Goal: Book appointment/travel/reservation

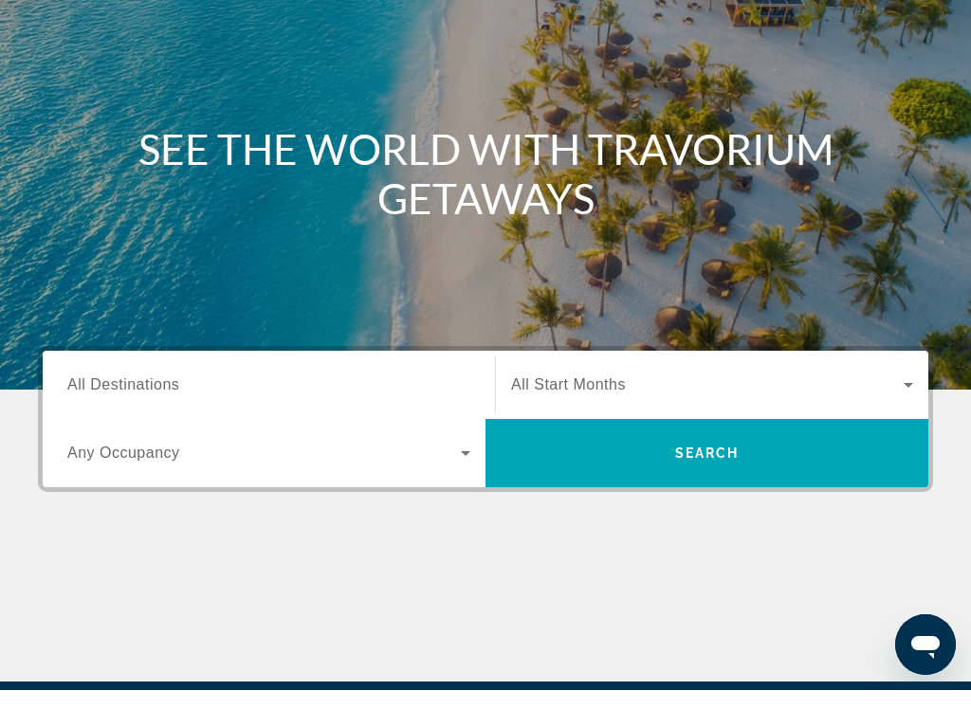
scroll to position [192, 0]
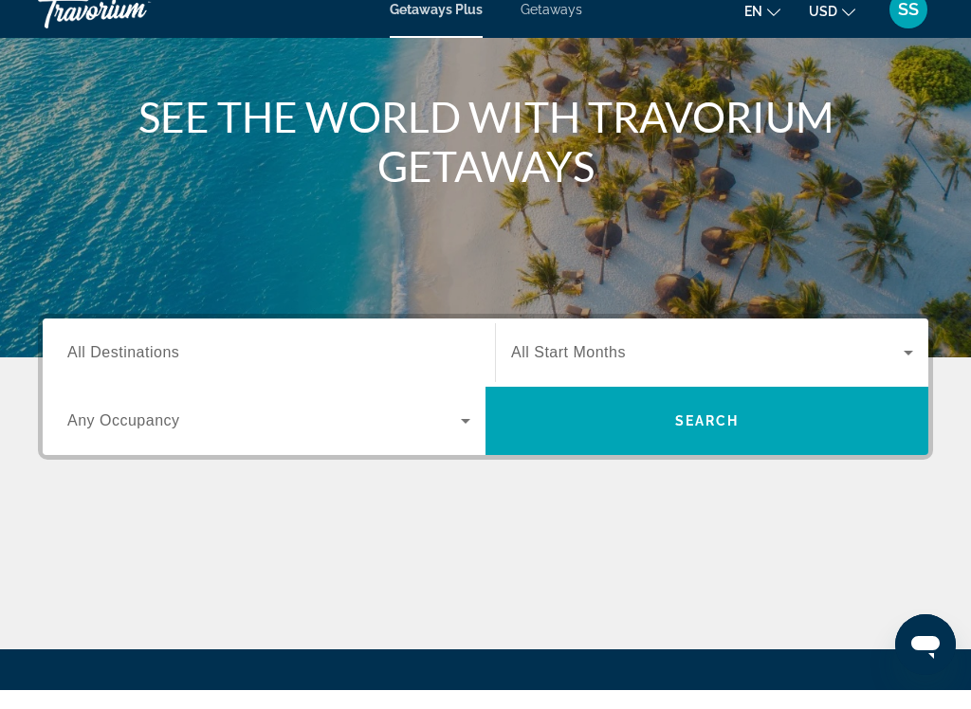
click at [465, 428] on icon "Search widget" at bounding box center [465, 439] width 23 height 23
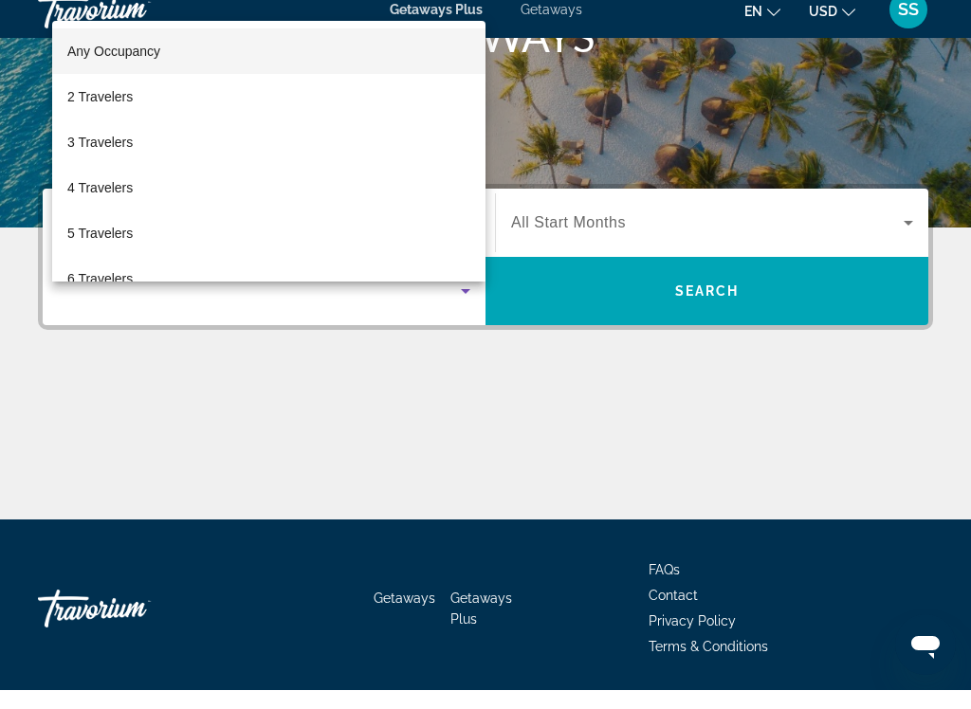
scroll to position [384, 0]
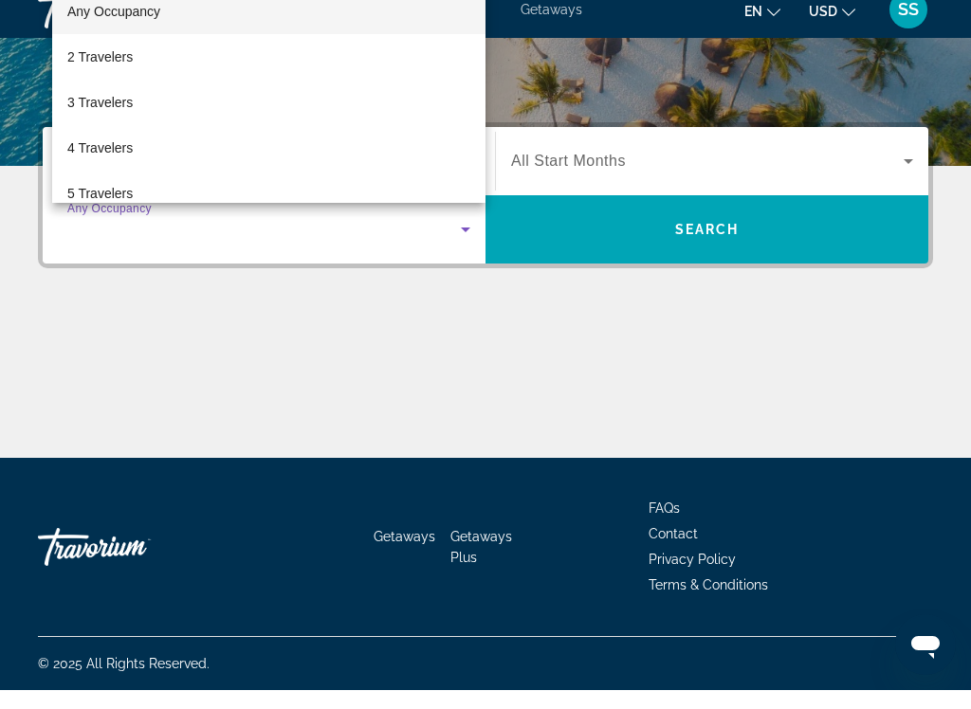
click at [579, 195] on div at bounding box center [485, 354] width 971 height 709
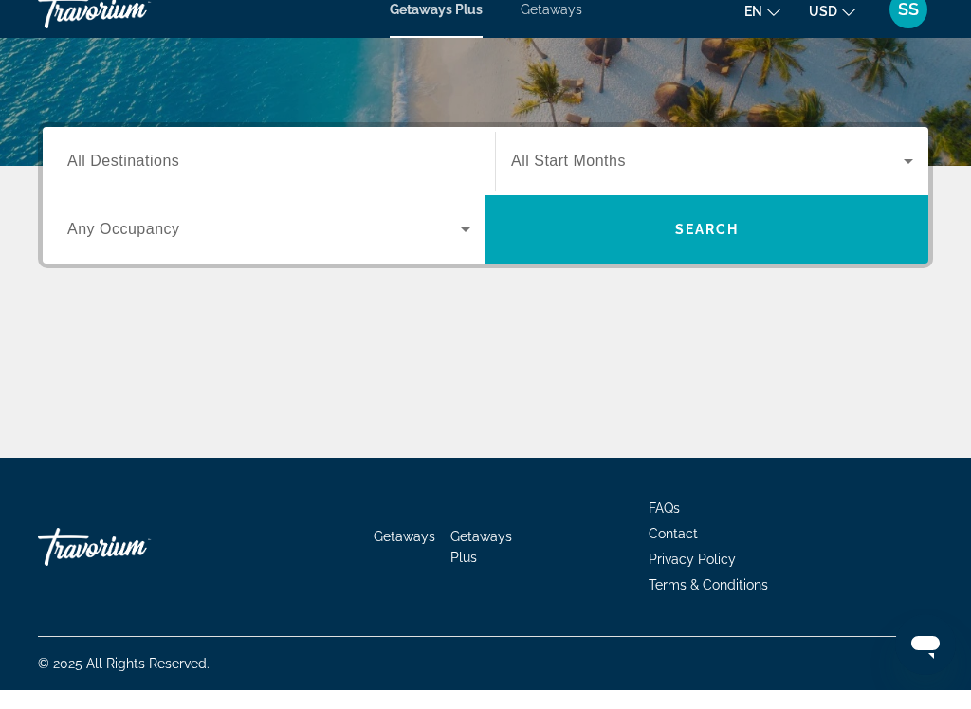
click at [232, 170] on input "Destination All Destinations" at bounding box center [268, 181] width 403 height 23
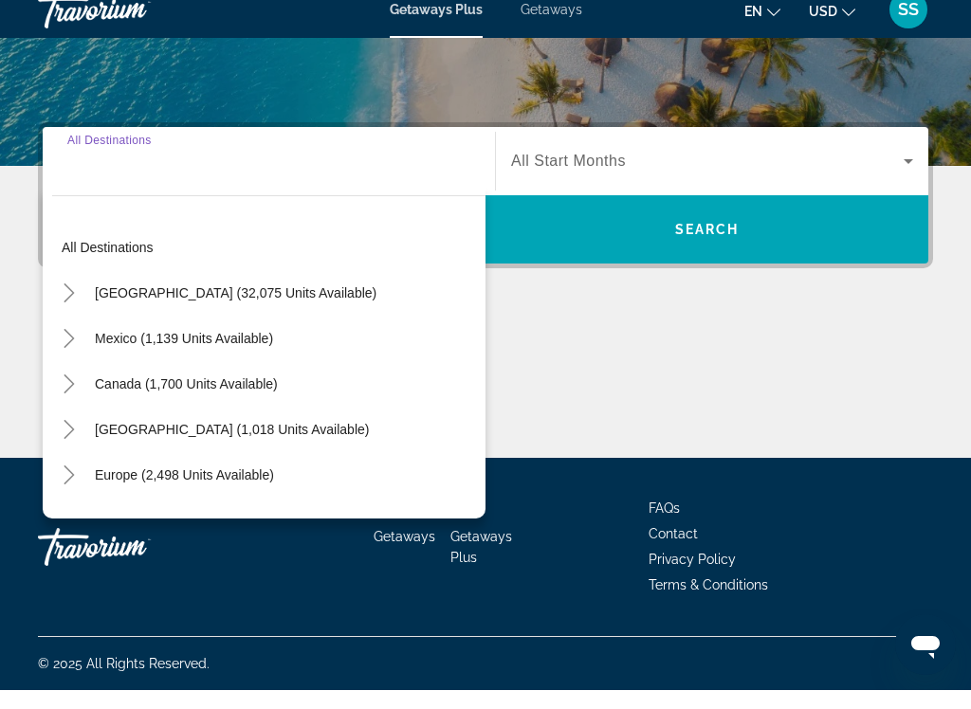
click at [270, 304] on span "[GEOGRAPHIC_DATA] (32,075 units available)" at bounding box center [236, 311] width 282 height 15
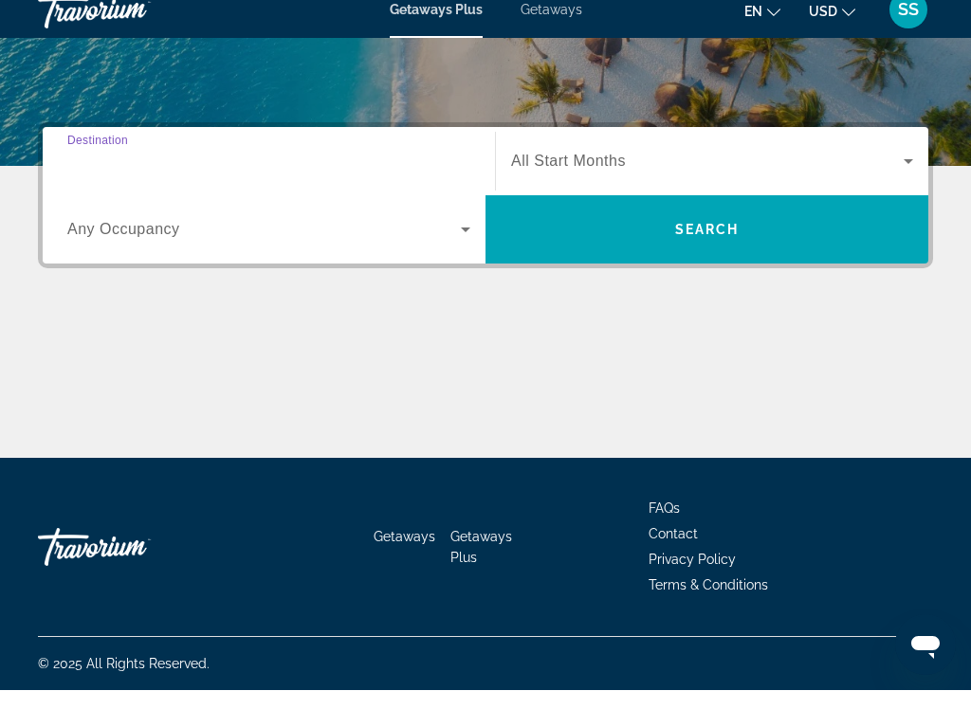
type input "**********"
click at [248, 172] on input "**********" at bounding box center [268, 181] width 403 height 23
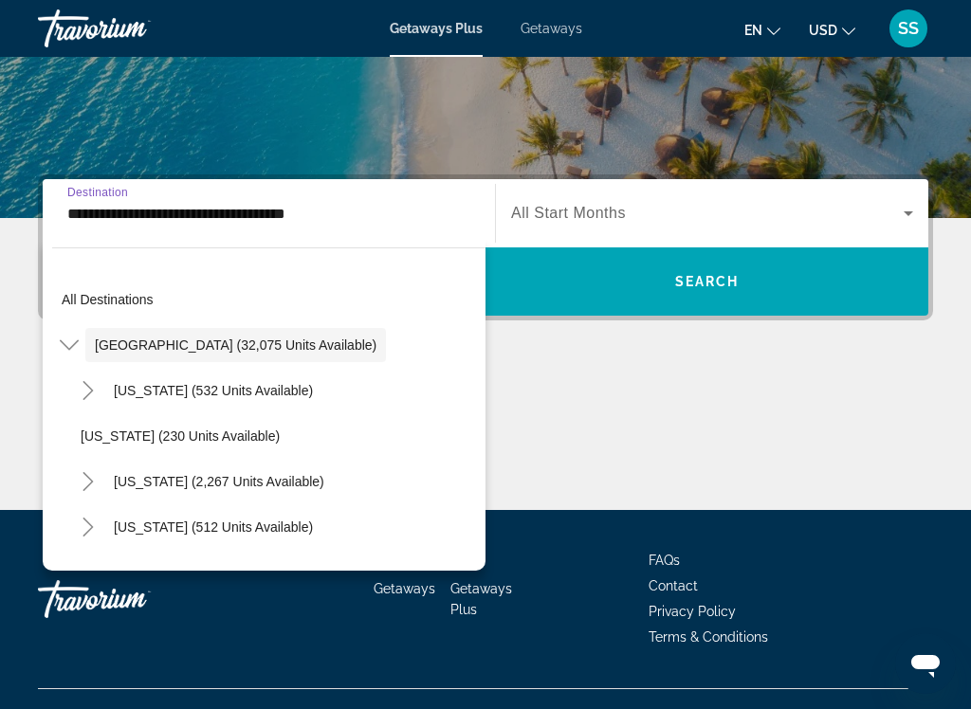
click at [671, 411] on div "Main content" at bounding box center [485, 439] width 895 height 142
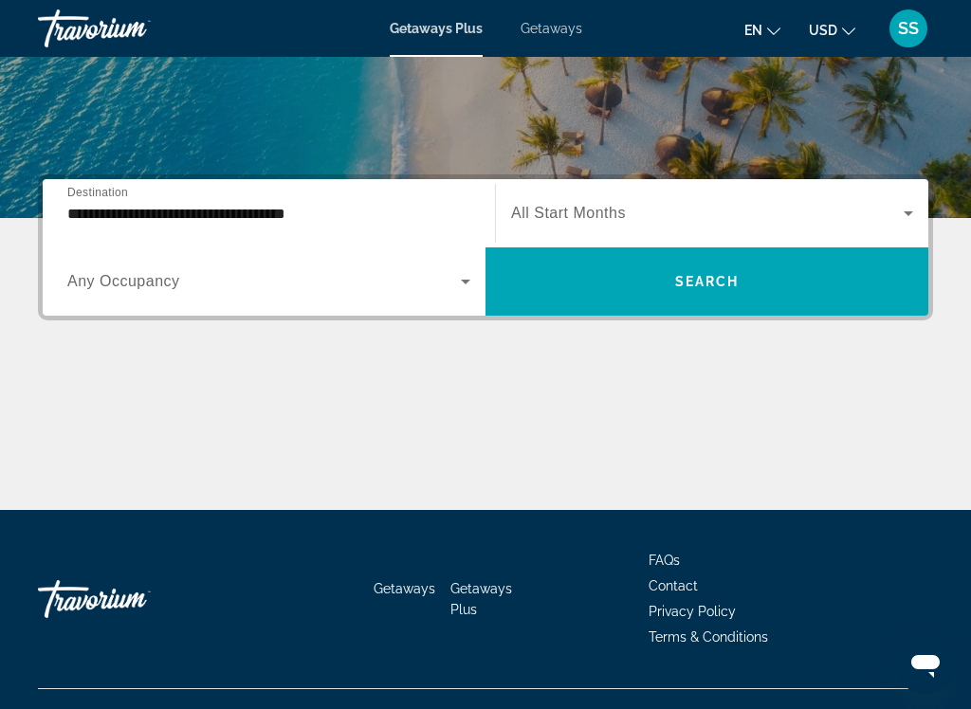
click at [662, 215] on span "Search widget" at bounding box center [707, 213] width 392 height 23
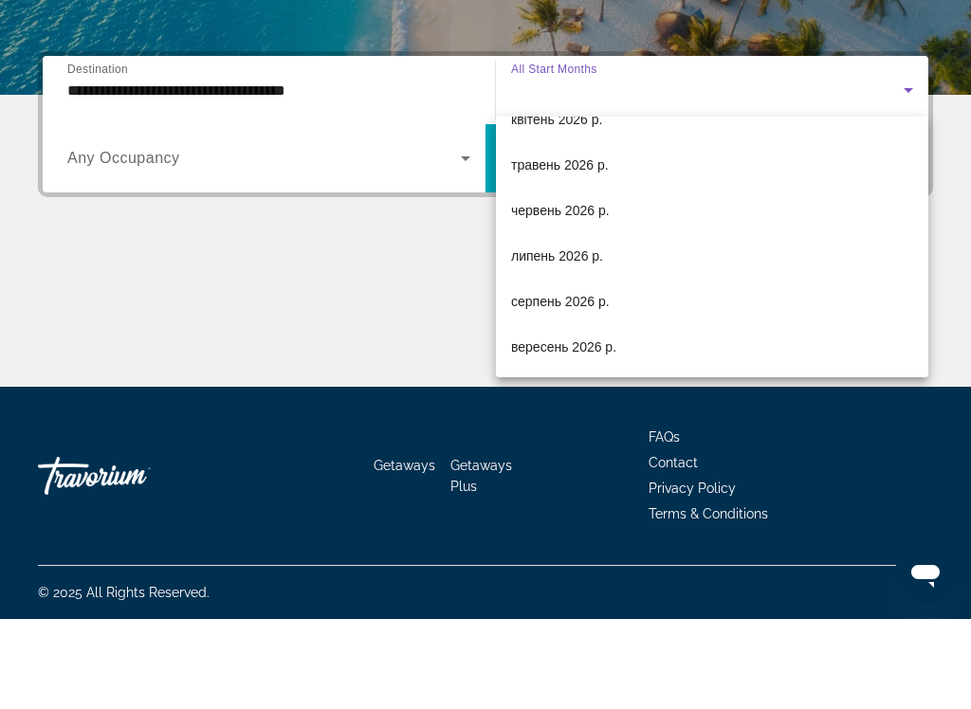
scroll to position [384, 0]
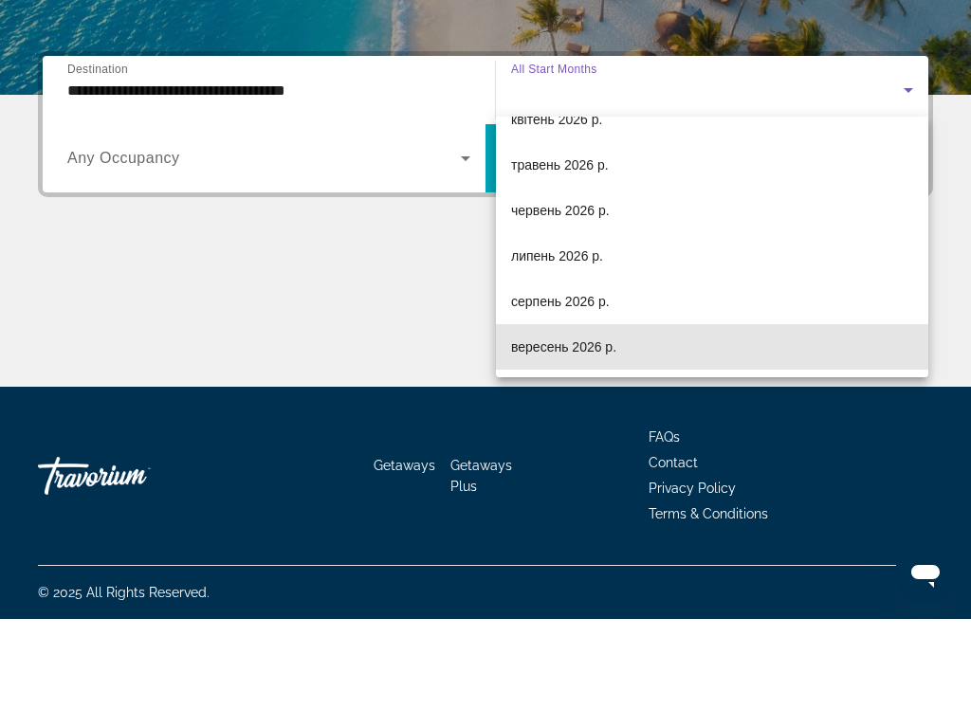
click at [603, 426] on span "вересень 2026 р." at bounding box center [563, 437] width 105 height 23
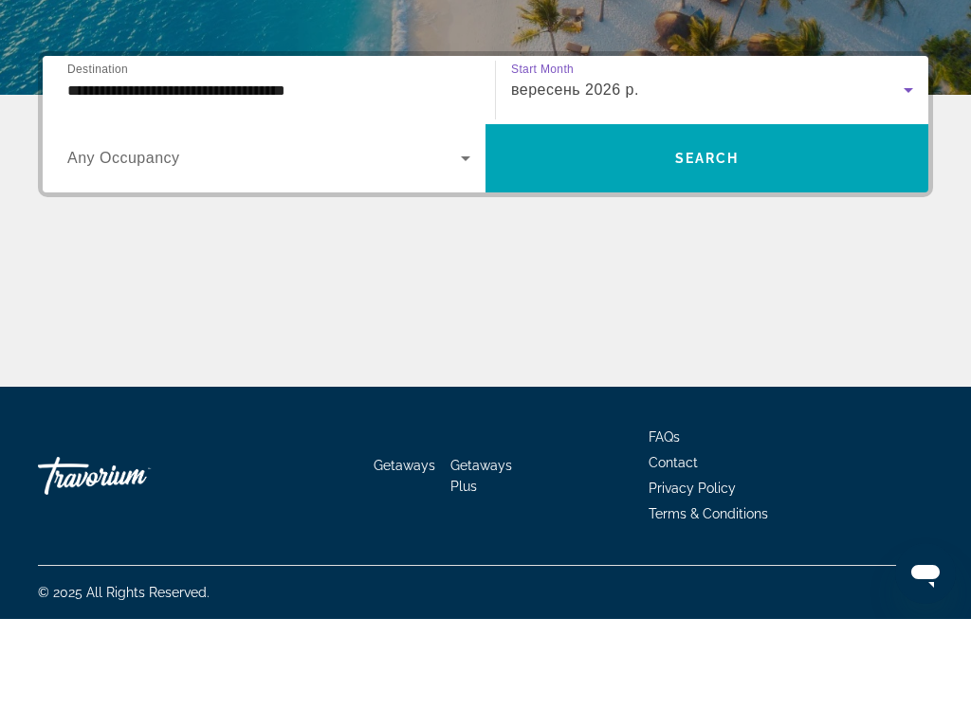
click at [765, 226] on span "Search widget" at bounding box center [706, 249] width 443 height 46
